Goal: Task Accomplishment & Management: Manage account settings

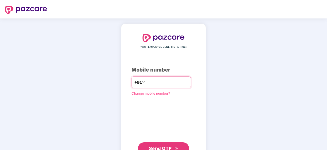
click at [166, 84] on input "number" at bounding box center [167, 82] width 42 height 8
type input "**********"
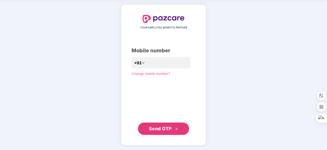
click at [164, 123] on button "Send OTP" at bounding box center [163, 128] width 51 height 12
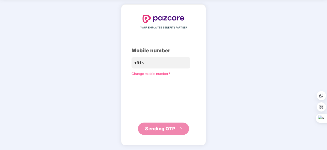
scroll to position [17, 0]
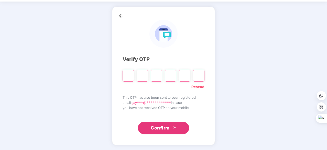
click at [198, 86] on link "Resend" at bounding box center [197, 87] width 13 height 6
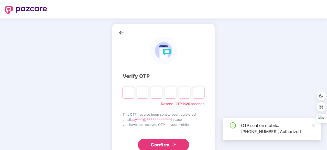
scroll to position [17, 0]
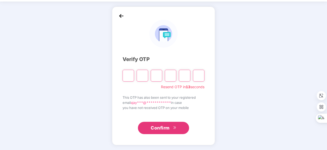
click at [124, 77] on input "Please enter verification code. Digit 1" at bounding box center [129, 76] width 12 height 12
type input "*"
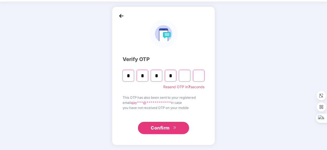
type input "*"
click at [166, 126] on span "Confirm" at bounding box center [160, 127] width 19 height 7
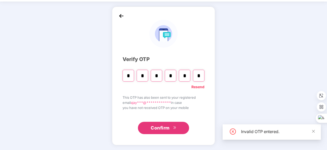
click at [202, 79] on input "*" at bounding box center [199, 76] width 12 height 12
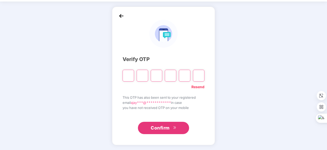
type input "*"
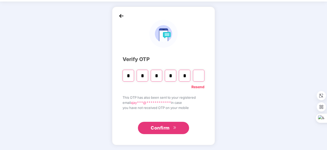
type input "*"
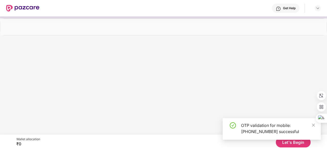
scroll to position [0, 0]
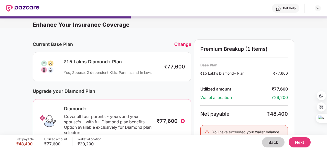
click at [183, 45] on div "Change" at bounding box center [182, 43] width 17 height 5
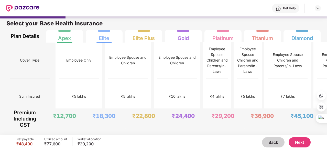
scroll to position [2, 0]
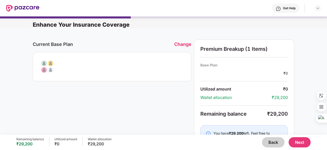
click at [185, 43] on div "Change" at bounding box center [182, 43] width 17 height 5
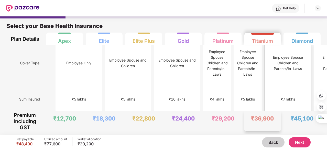
click at [268, 81] on div "₹7 lakhs" at bounding box center [288, 99] width 40 height 36
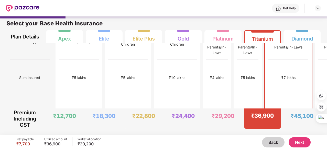
scroll to position [19, 0]
